Goal: Task Accomplishment & Management: Complete application form

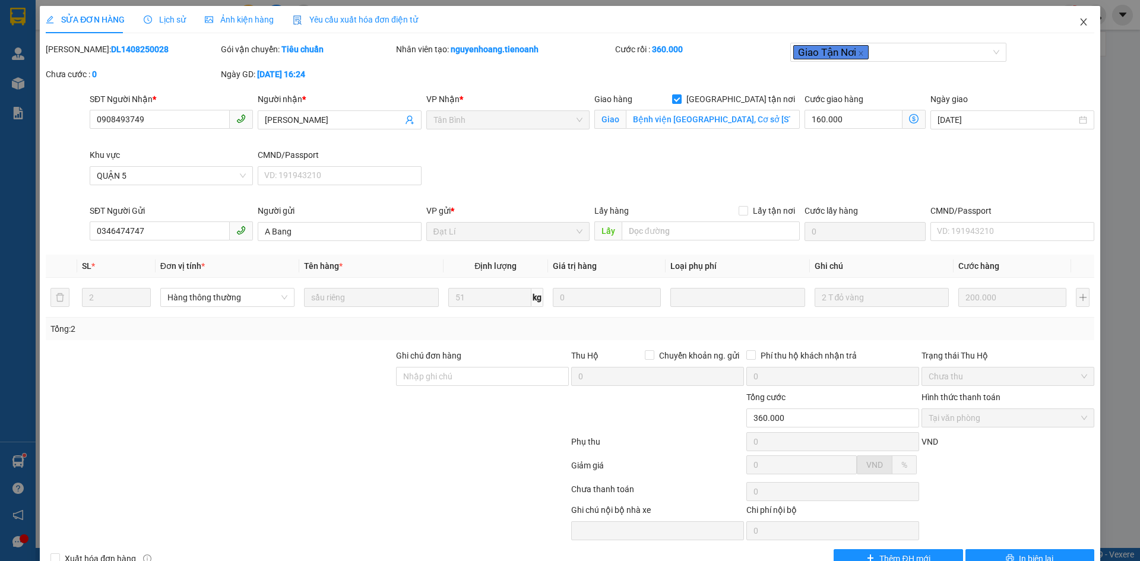
click at [1079, 26] on icon "close" at bounding box center [1083, 21] width 9 height 9
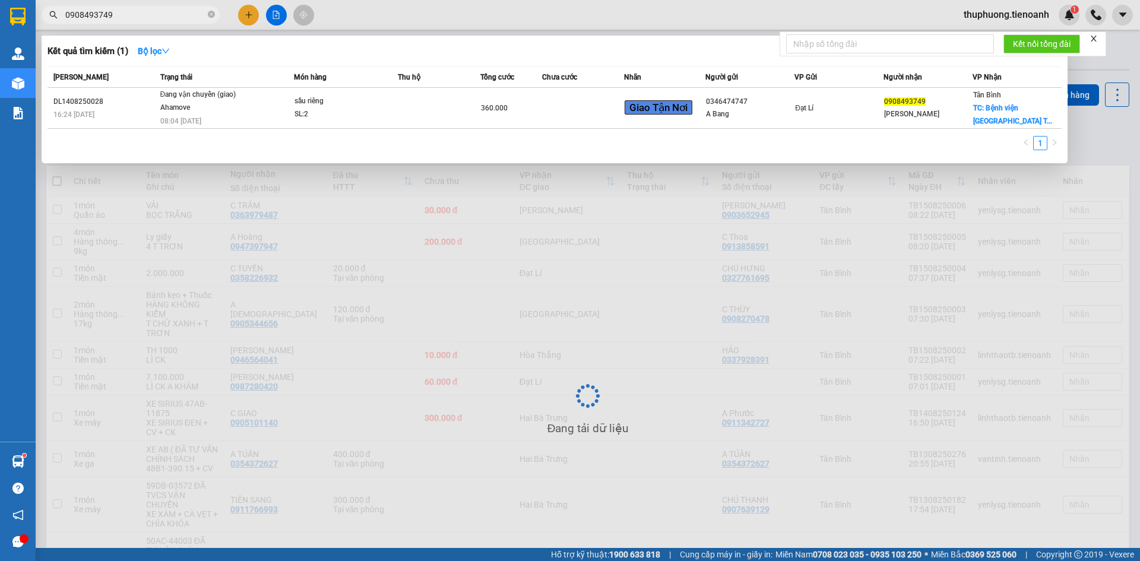
drag, startPoint x: 135, startPoint y: 16, endPoint x: 21, endPoint y: 14, distance: 114.6
click at [21, 14] on section "Kết quả tìm kiếm ( 1 ) Bộ lọc Mã ĐH Trạng thái Món hàng Thu hộ Tổng cước Chưa c…" at bounding box center [570, 280] width 1140 height 561
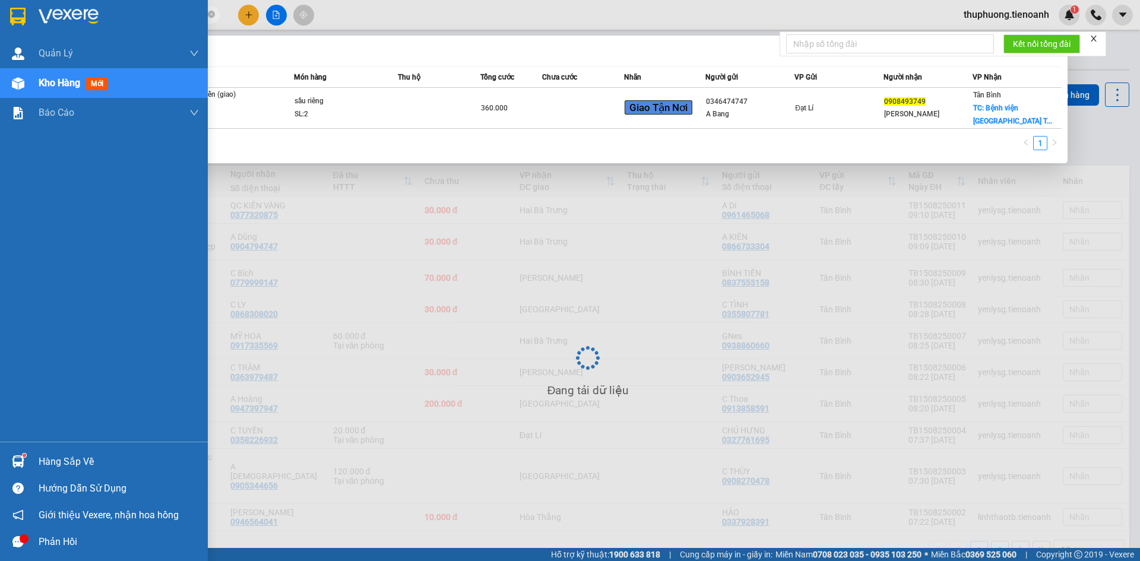
paste input "14198114"
type input "0914198114"
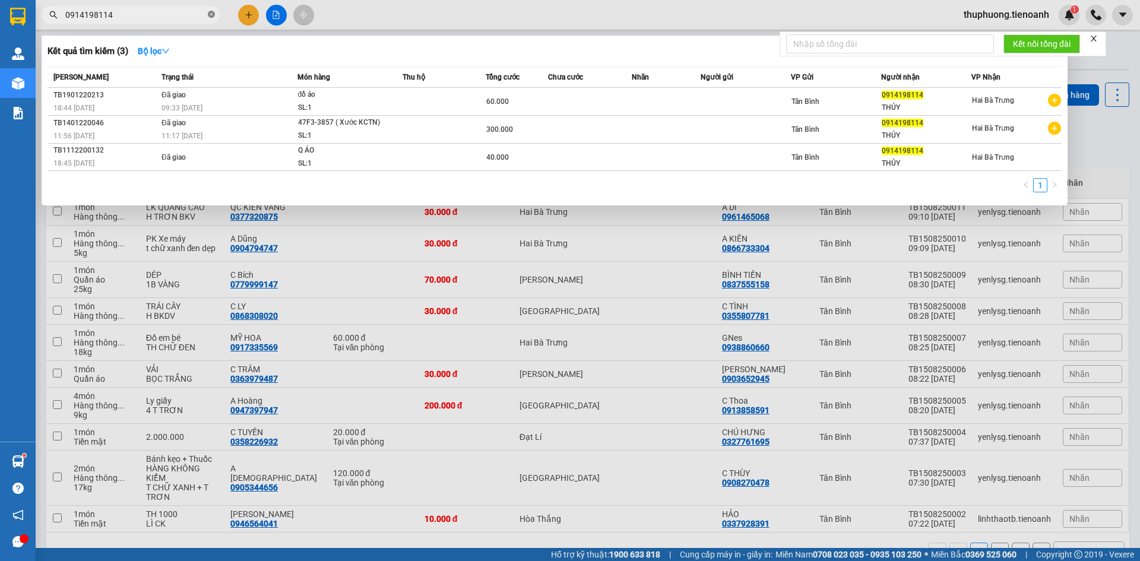
click at [211, 17] on icon "close-circle" at bounding box center [211, 14] width 7 height 7
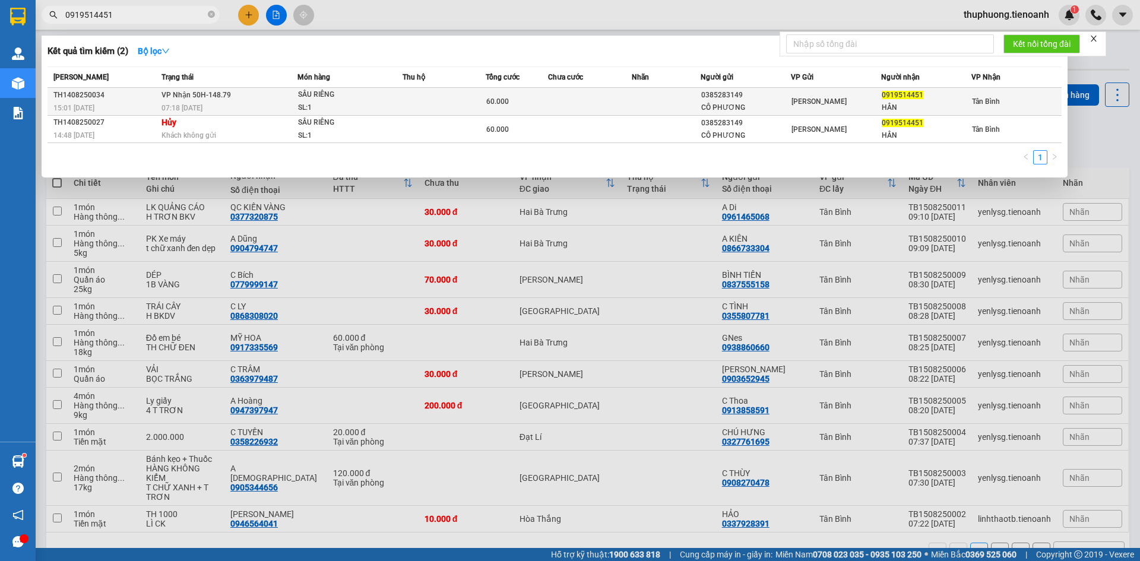
type input "0919514451"
click at [537, 99] on div "60.000" at bounding box center [516, 101] width 61 height 13
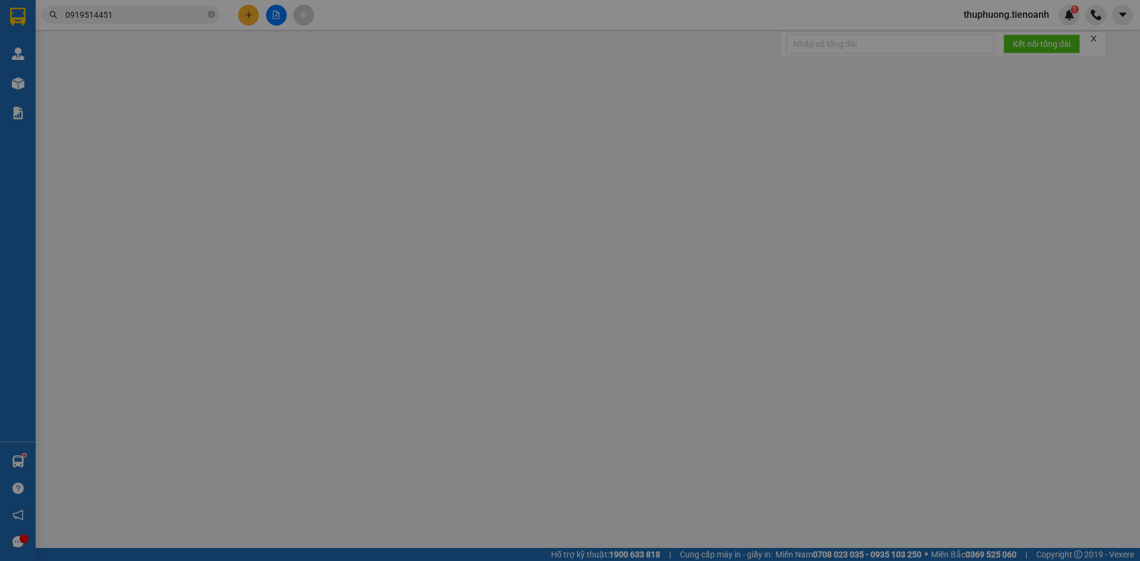
type input "0919514451"
type input "HÂN"
type input "0385283149"
type input "CÔ PHƯƠNG"
type input "60.000"
